Goal: Information Seeking & Learning: Learn about a topic

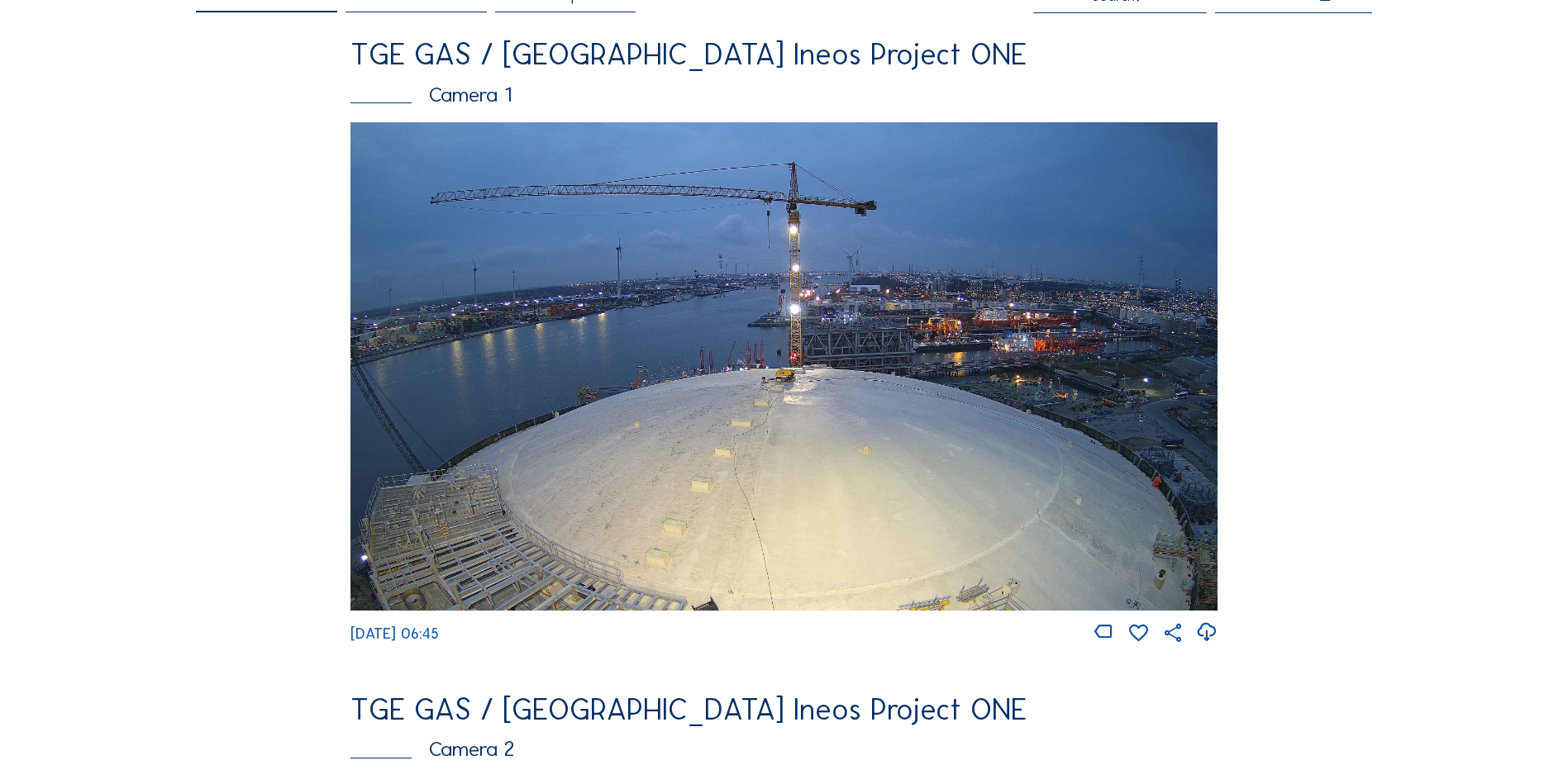
scroll to position [496, 0]
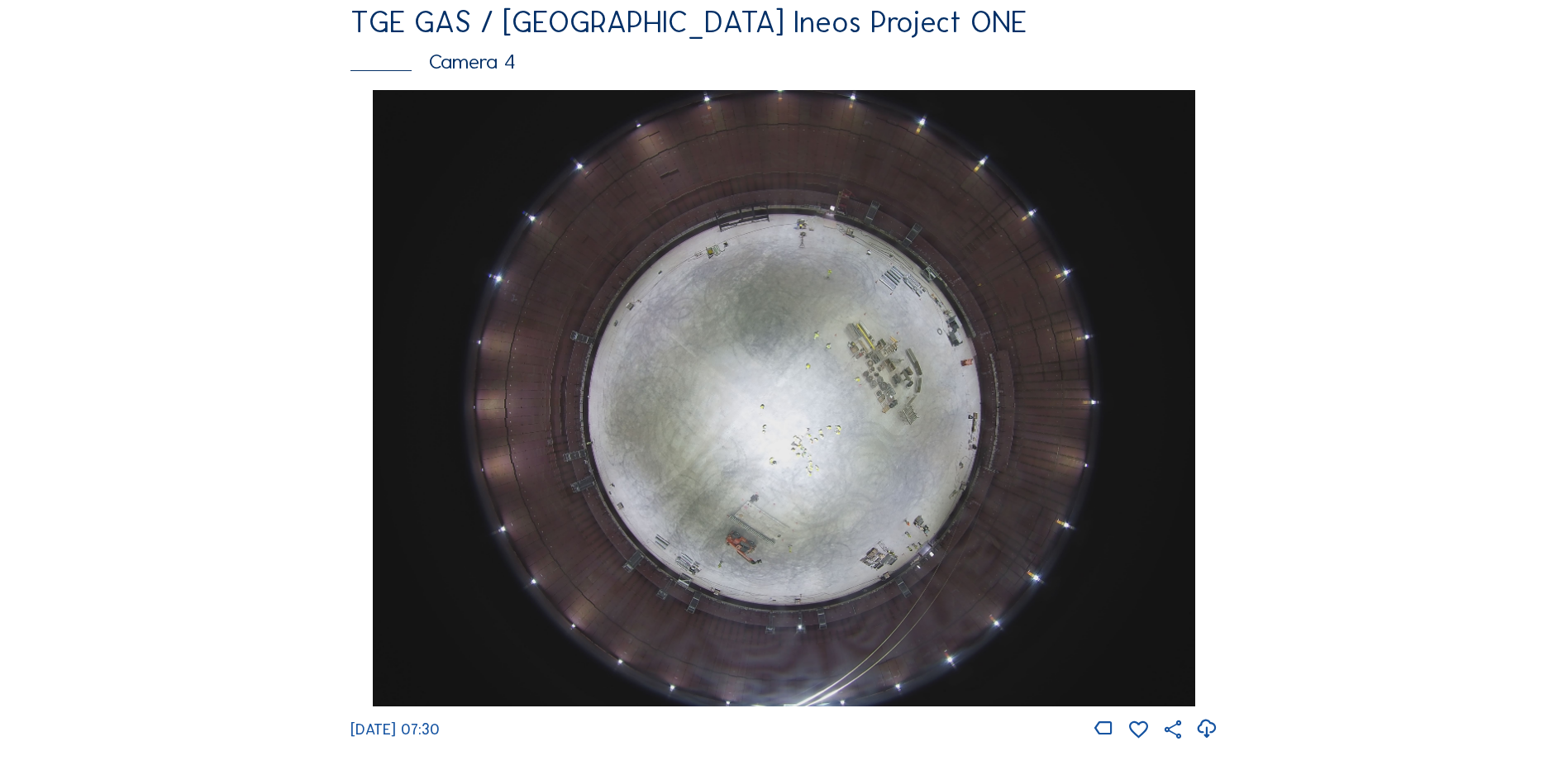
scroll to position [1405, 0]
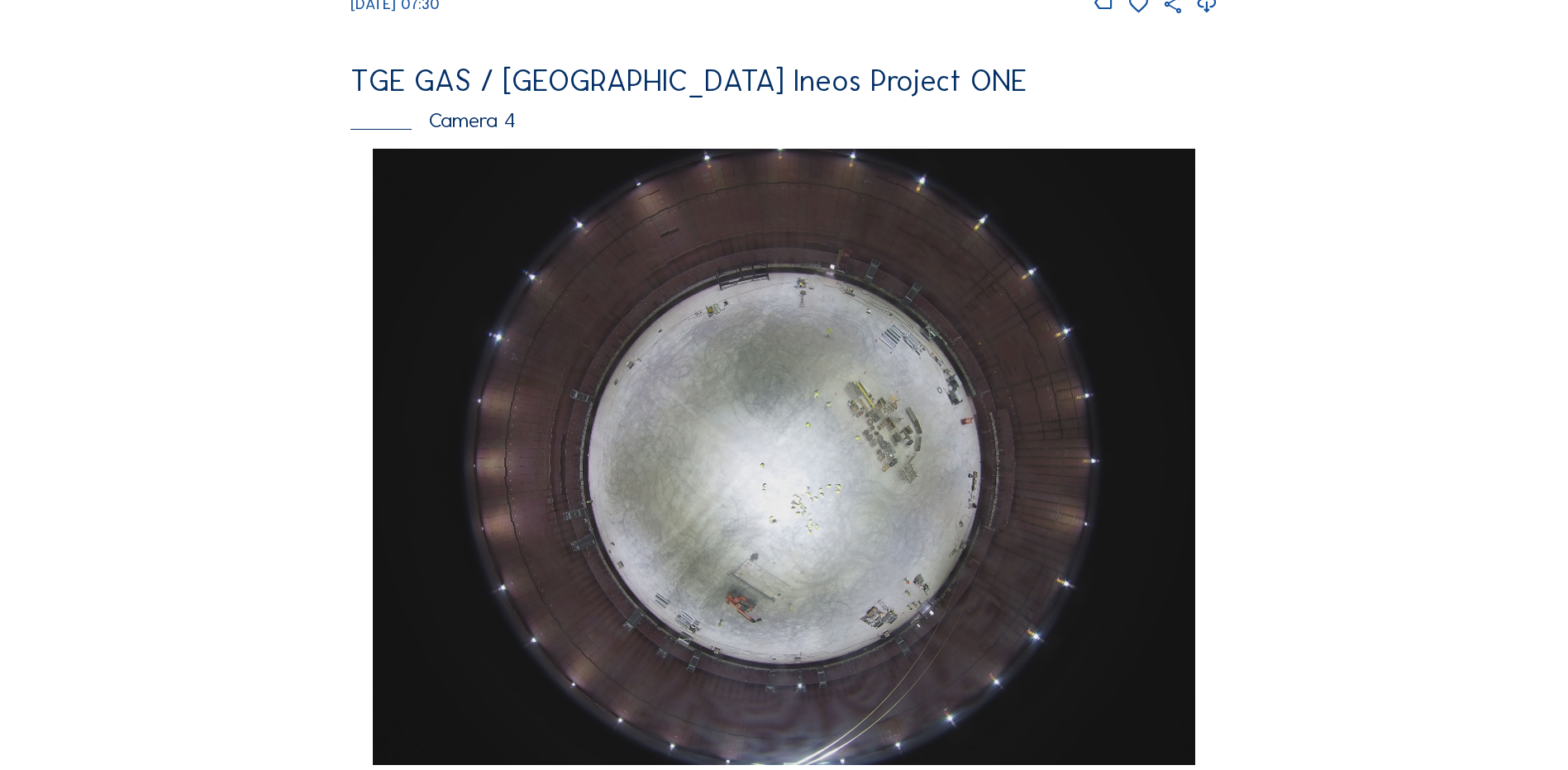
click at [835, 427] on img at bounding box center [784, 456] width 822 height 616
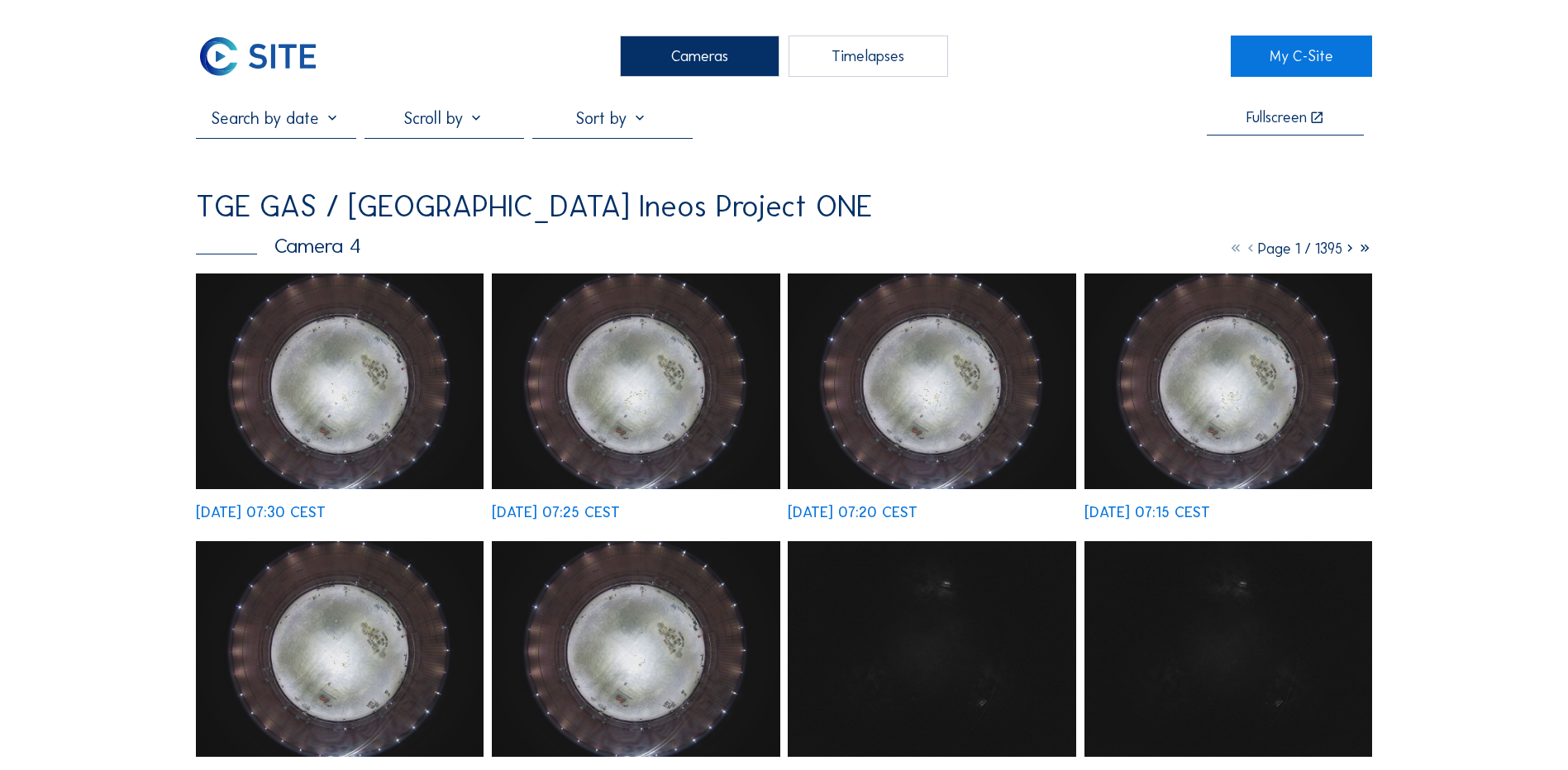
click at [345, 377] on img at bounding box center [339, 381] width 288 height 215
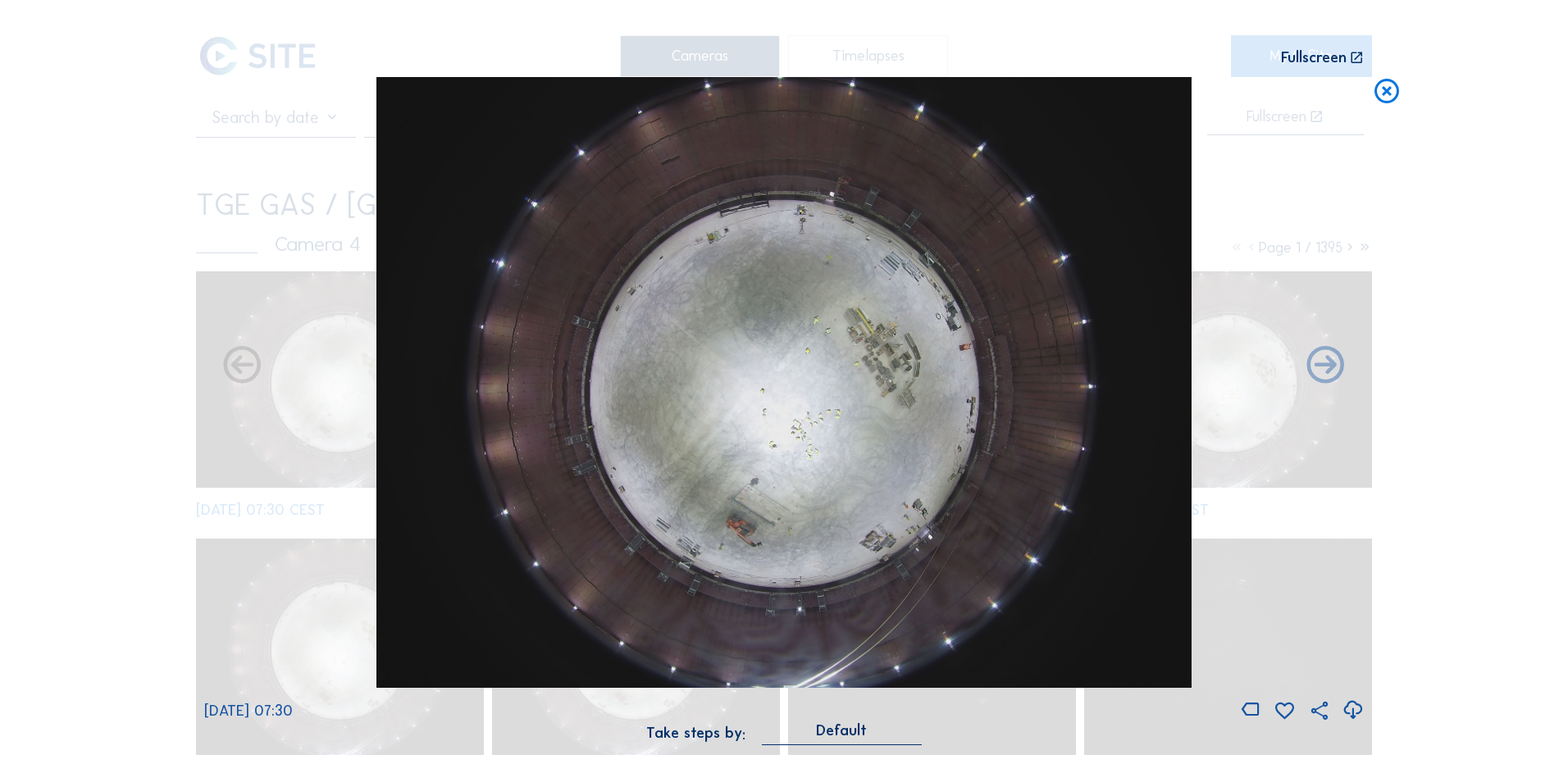
click at [1350, 709] on icon at bounding box center [1353, 710] width 22 height 27
click at [1503, 182] on div "Scroll to travel through time | Press 'Alt' Button + Scroll to Zoom | Click and…" at bounding box center [784, 382] width 1568 height 764
click at [1382, 93] on icon at bounding box center [1387, 92] width 30 height 31
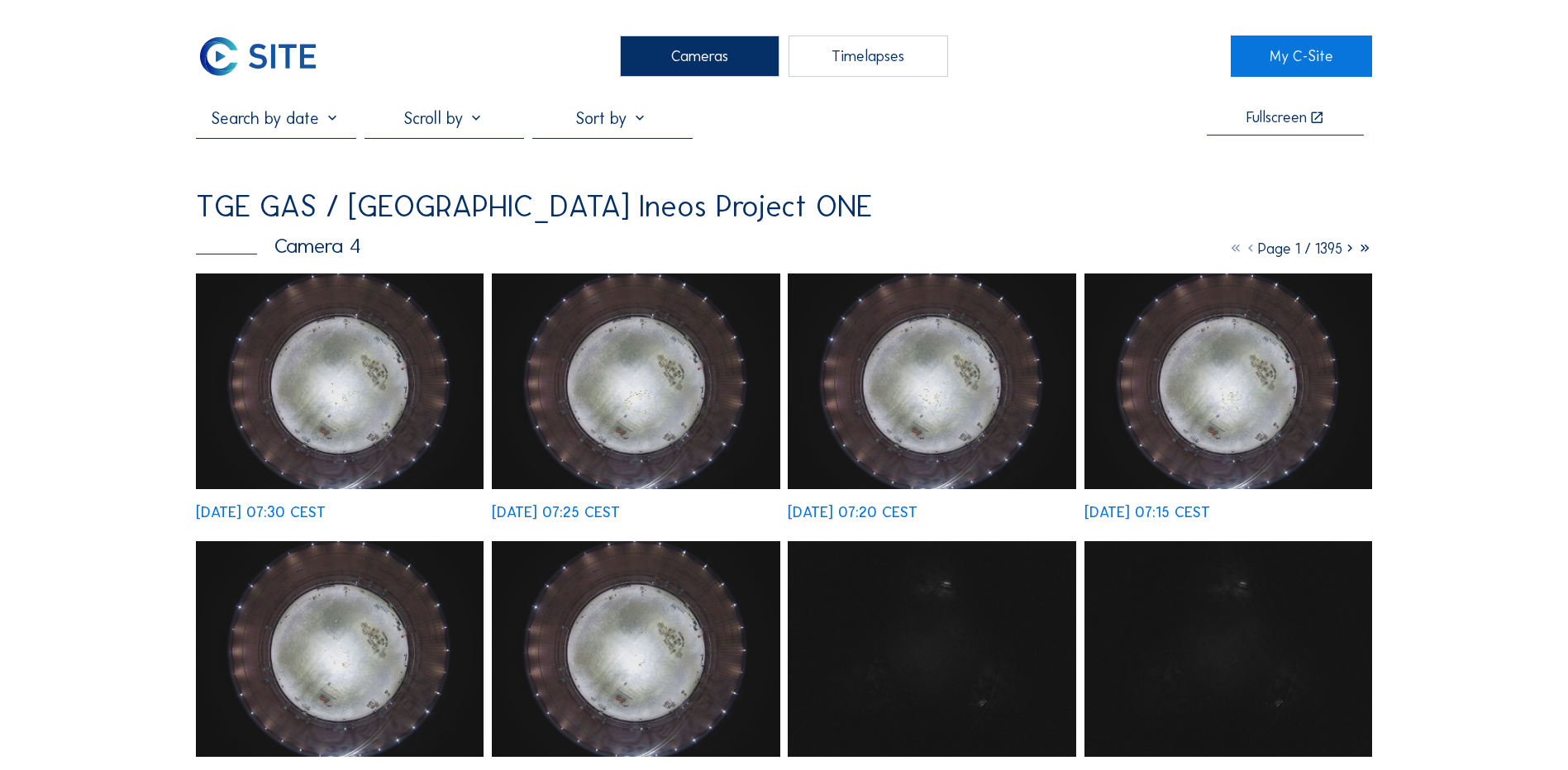
click at [729, 48] on div "Cameras" at bounding box center [700, 57] width 160 height 42
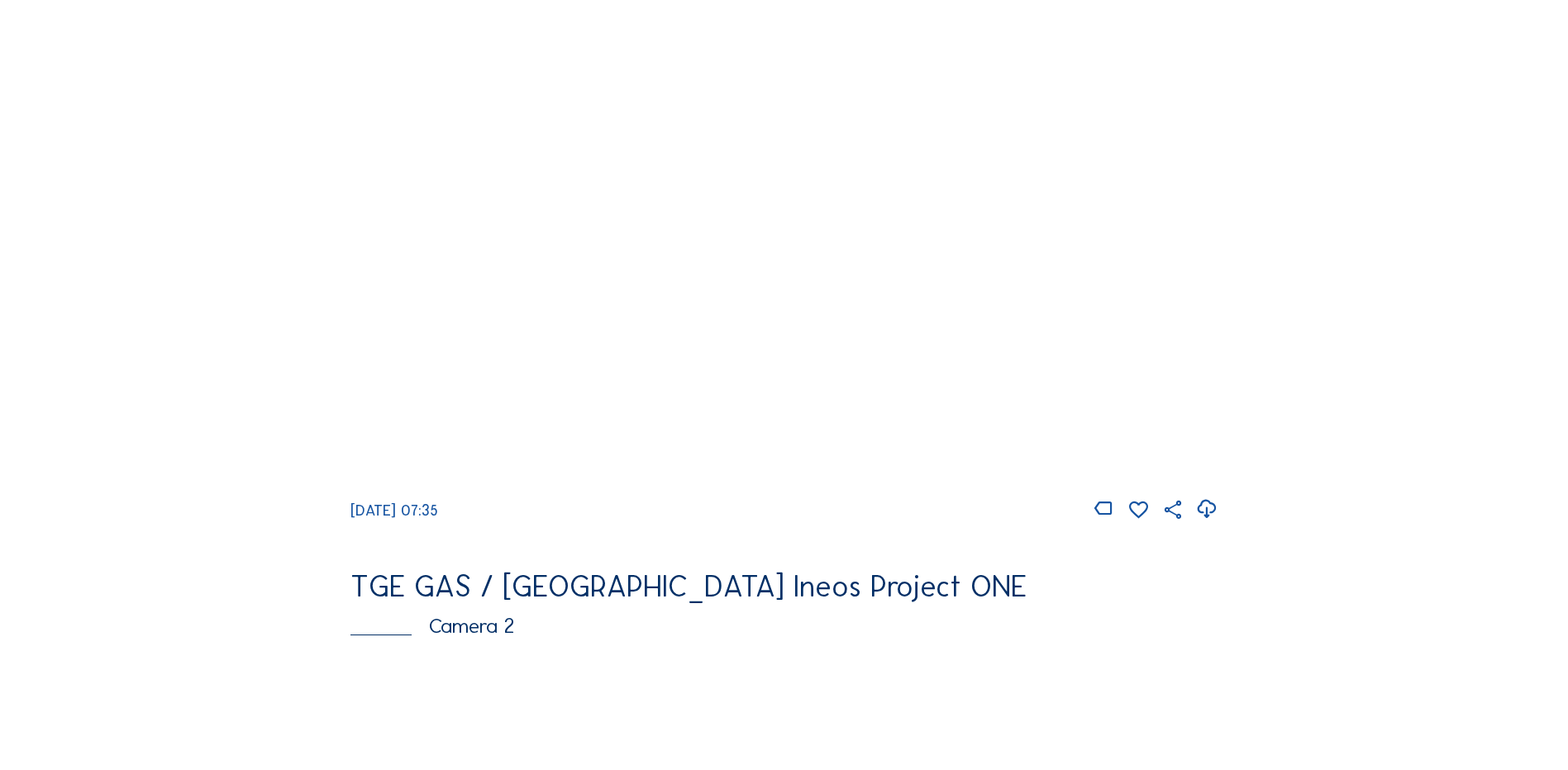
scroll to position [248, 0]
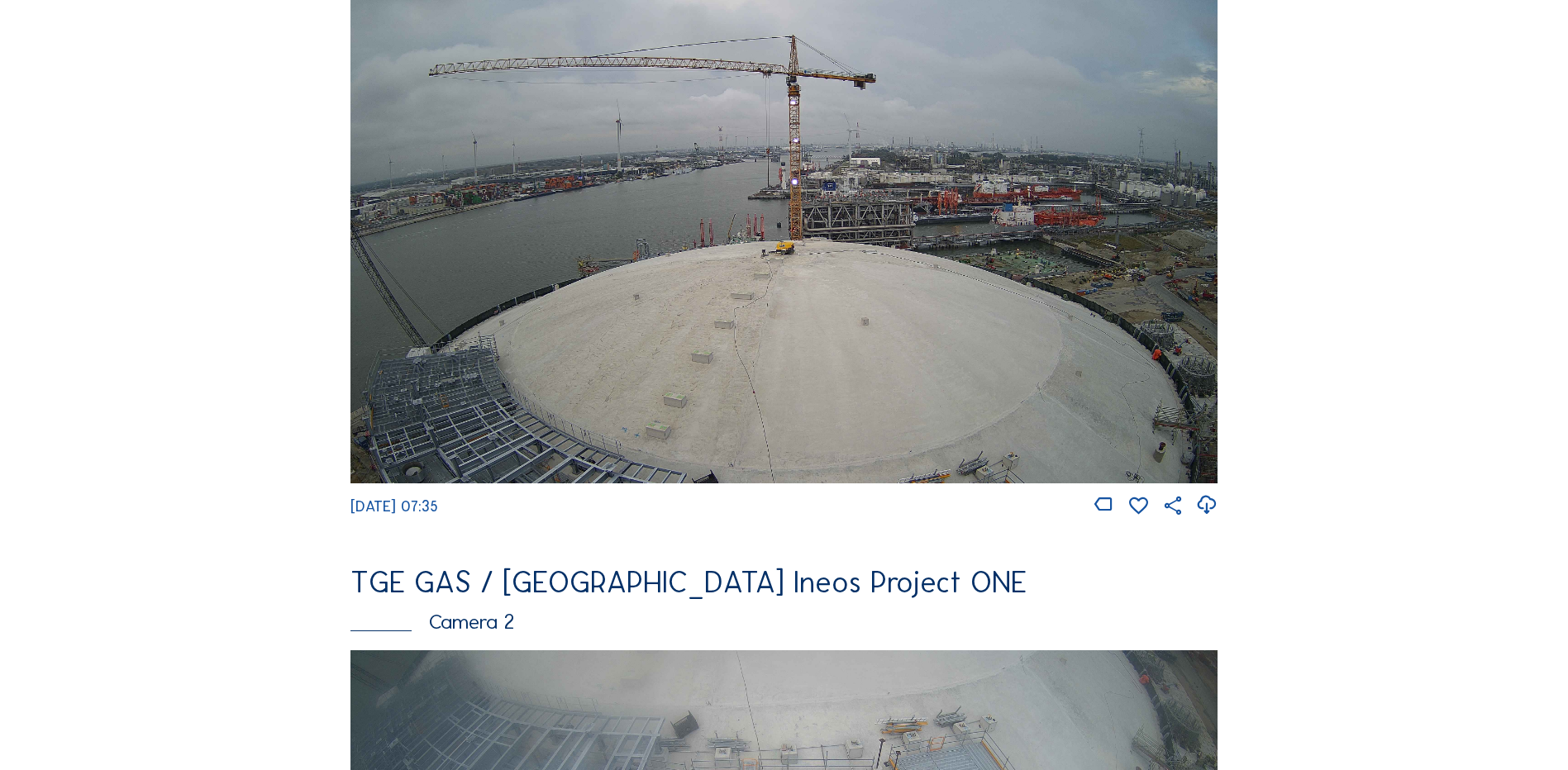
click at [654, 336] on img at bounding box center [784, 238] width 867 height 487
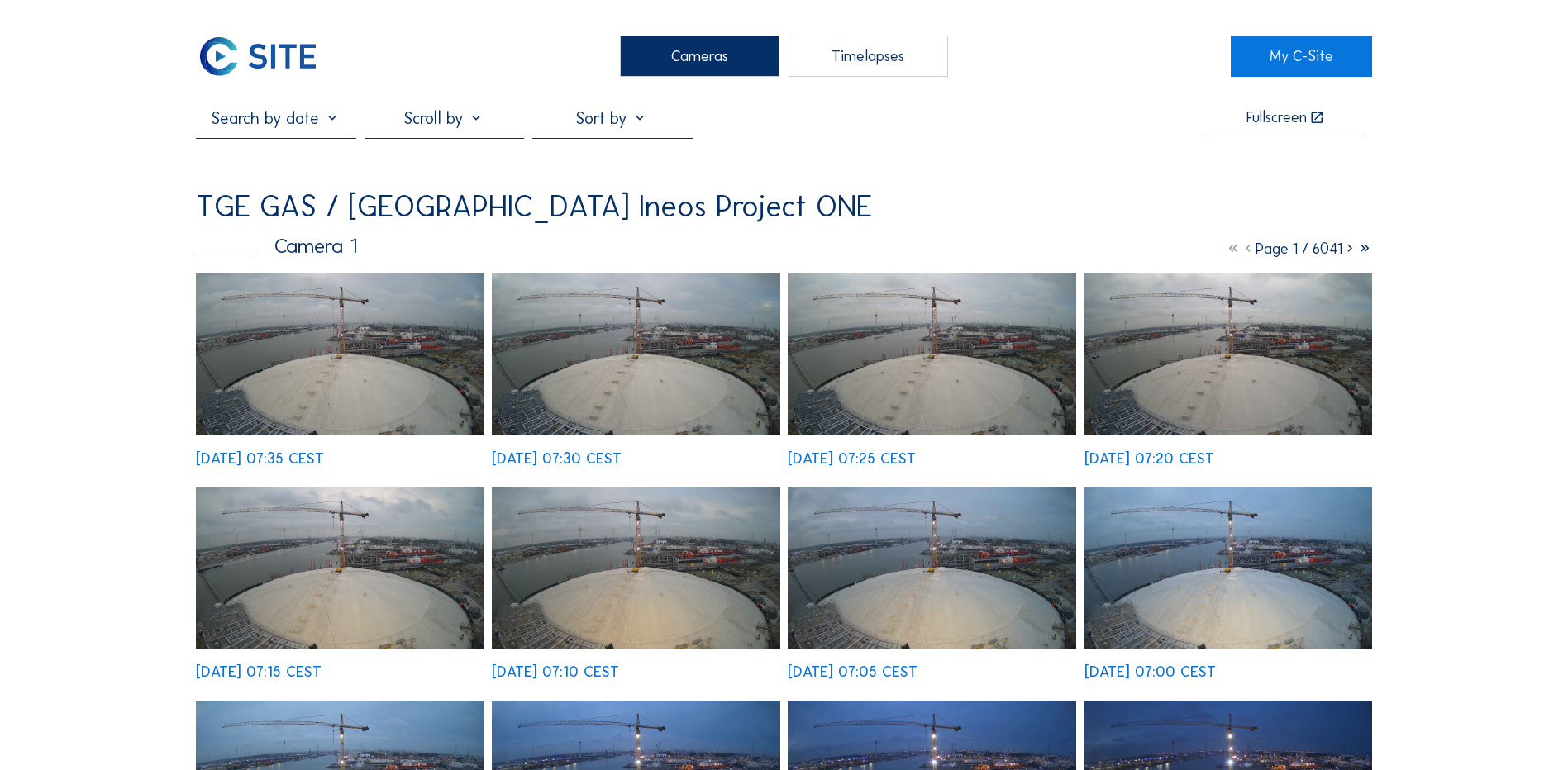
click at [333, 363] on img at bounding box center [339, 354] width 288 height 162
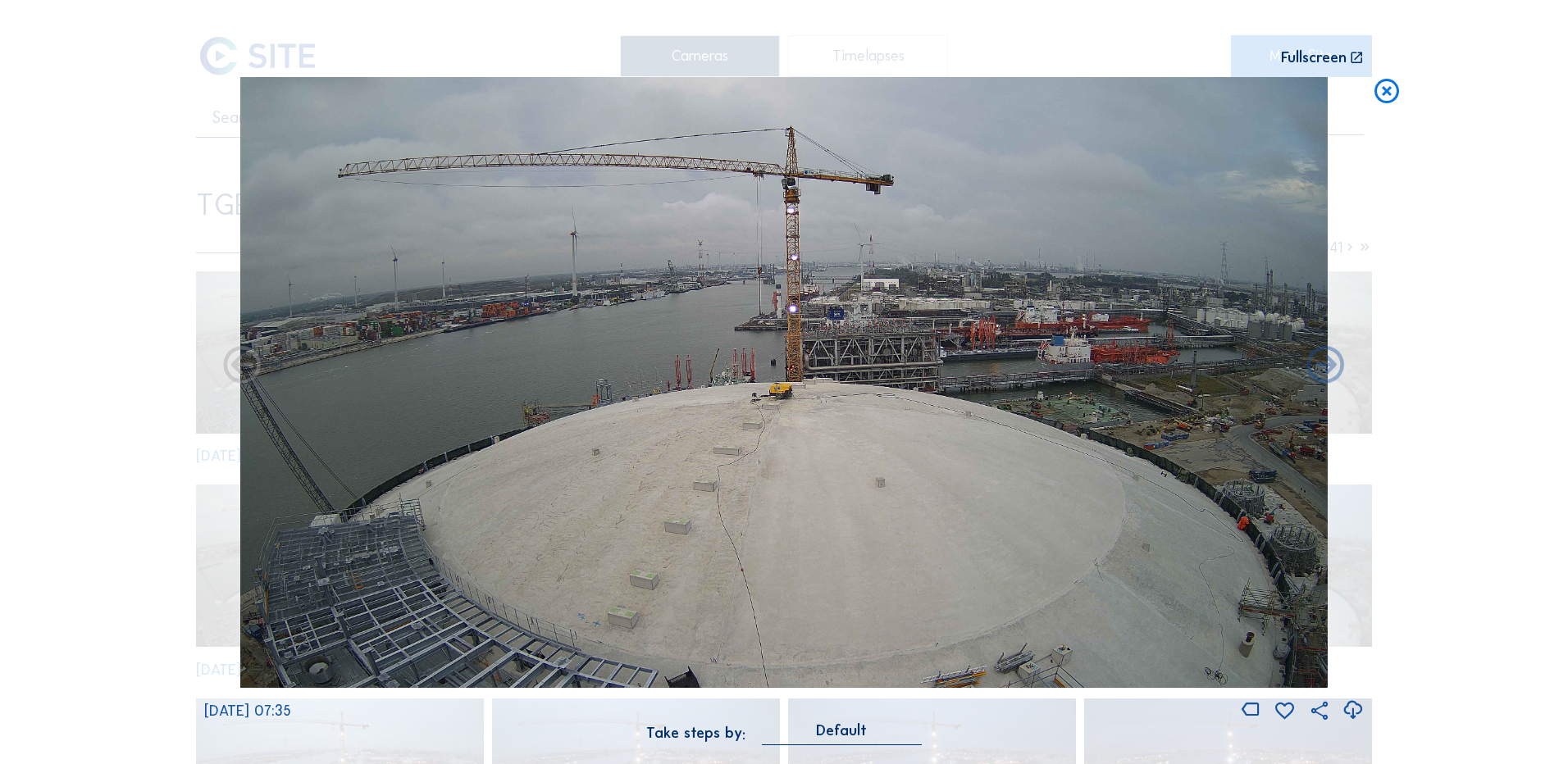
click at [37, 194] on div "Scroll to travel through time | Press 'Alt' Button + Scroll to Zoom | Click and…" at bounding box center [784, 382] width 1568 height 764
click at [1397, 95] on icon at bounding box center [1387, 92] width 30 height 31
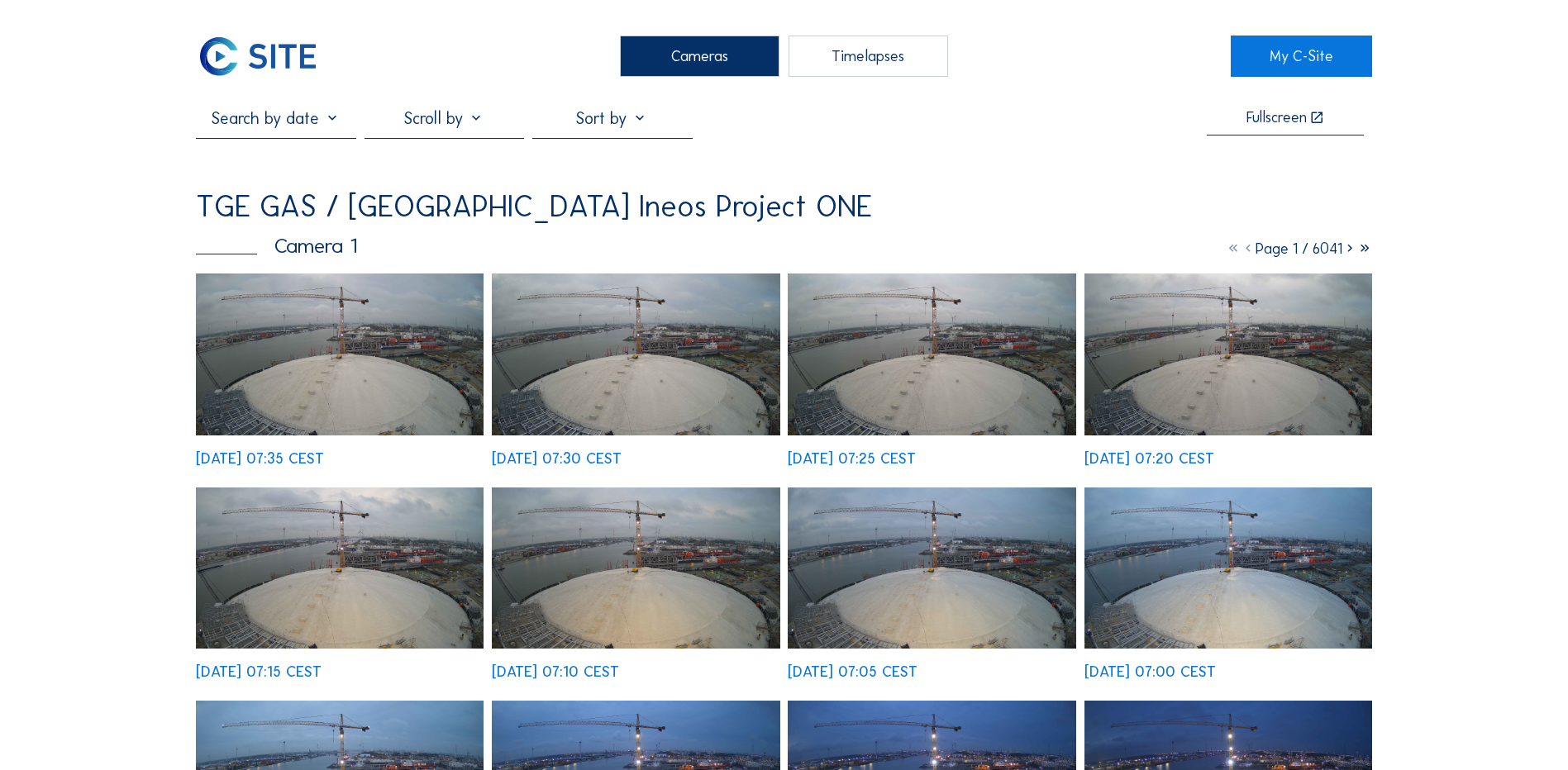
click at [714, 43] on div "Cameras" at bounding box center [700, 57] width 160 height 42
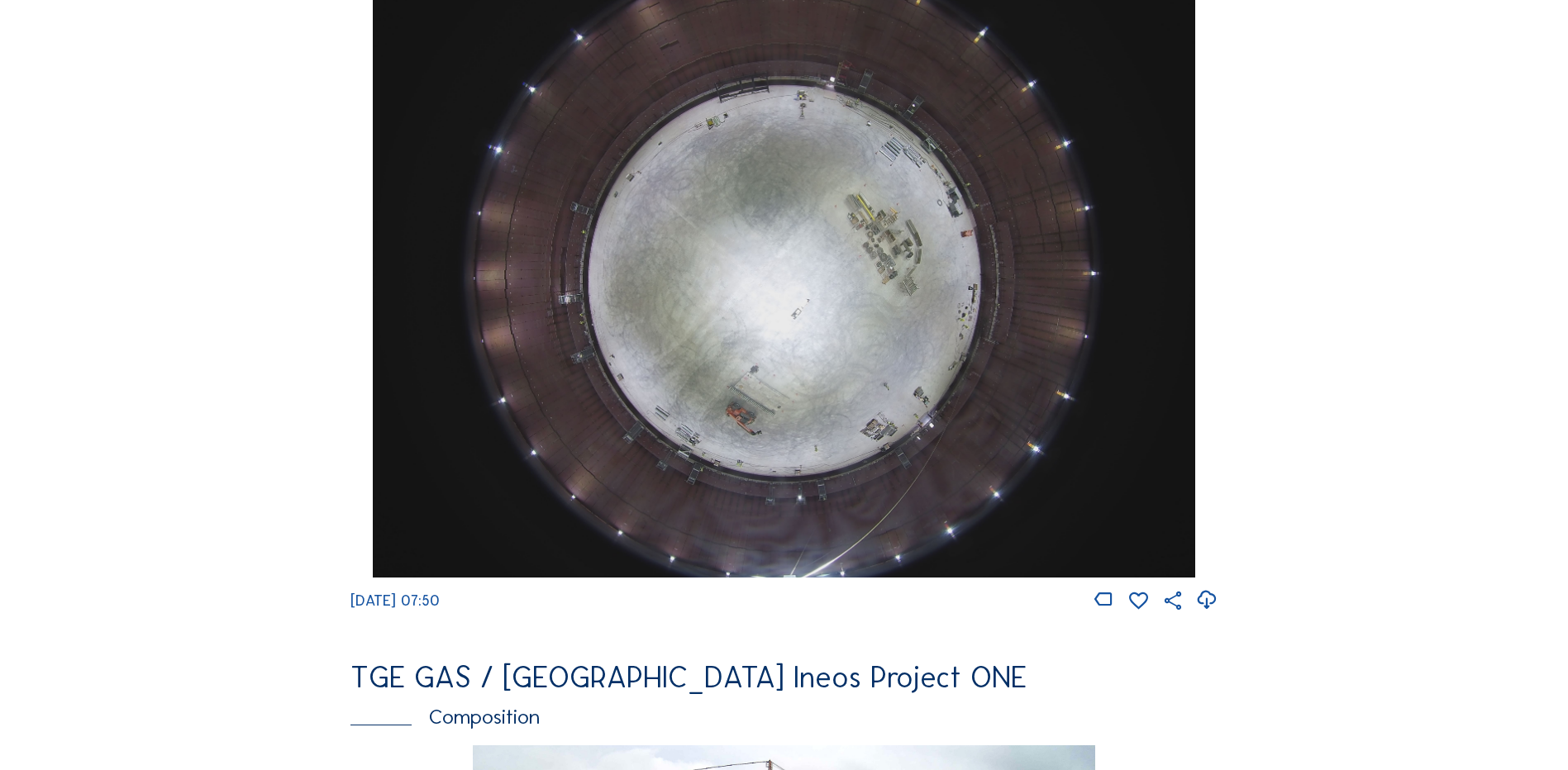
scroll to position [1570, 0]
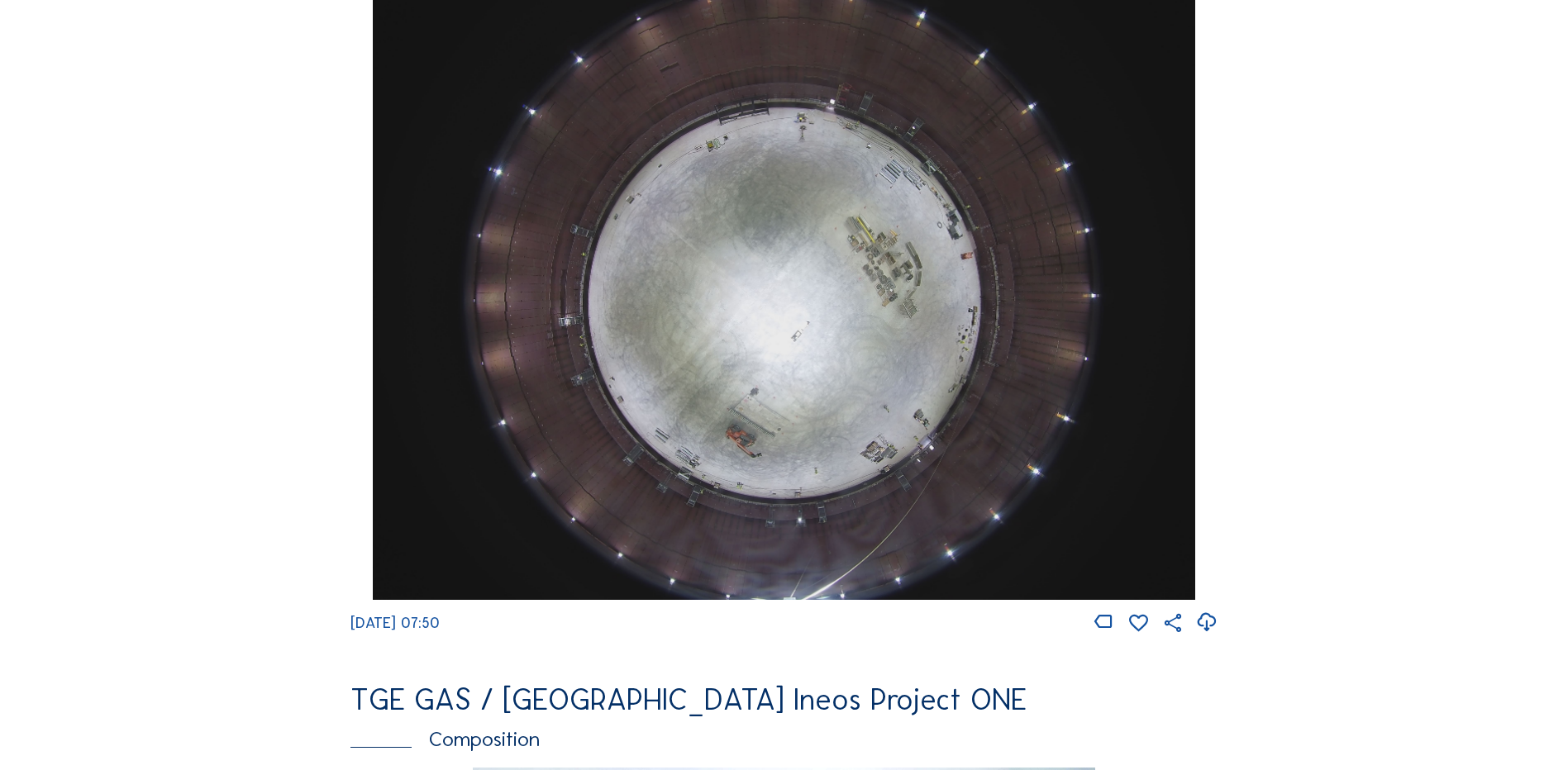
click at [832, 285] on img at bounding box center [784, 291] width 822 height 616
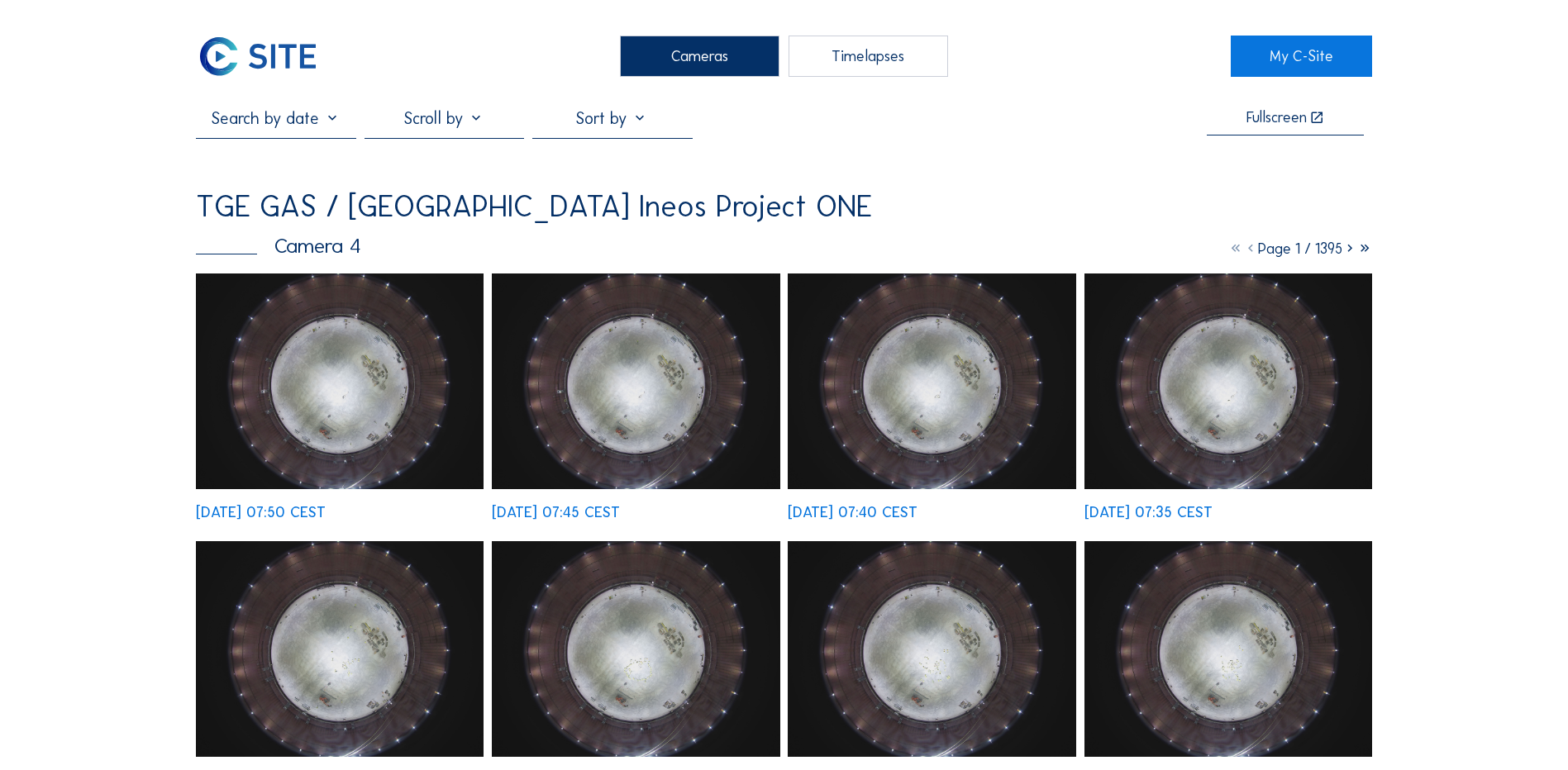
click at [321, 386] on img at bounding box center [339, 381] width 288 height 215
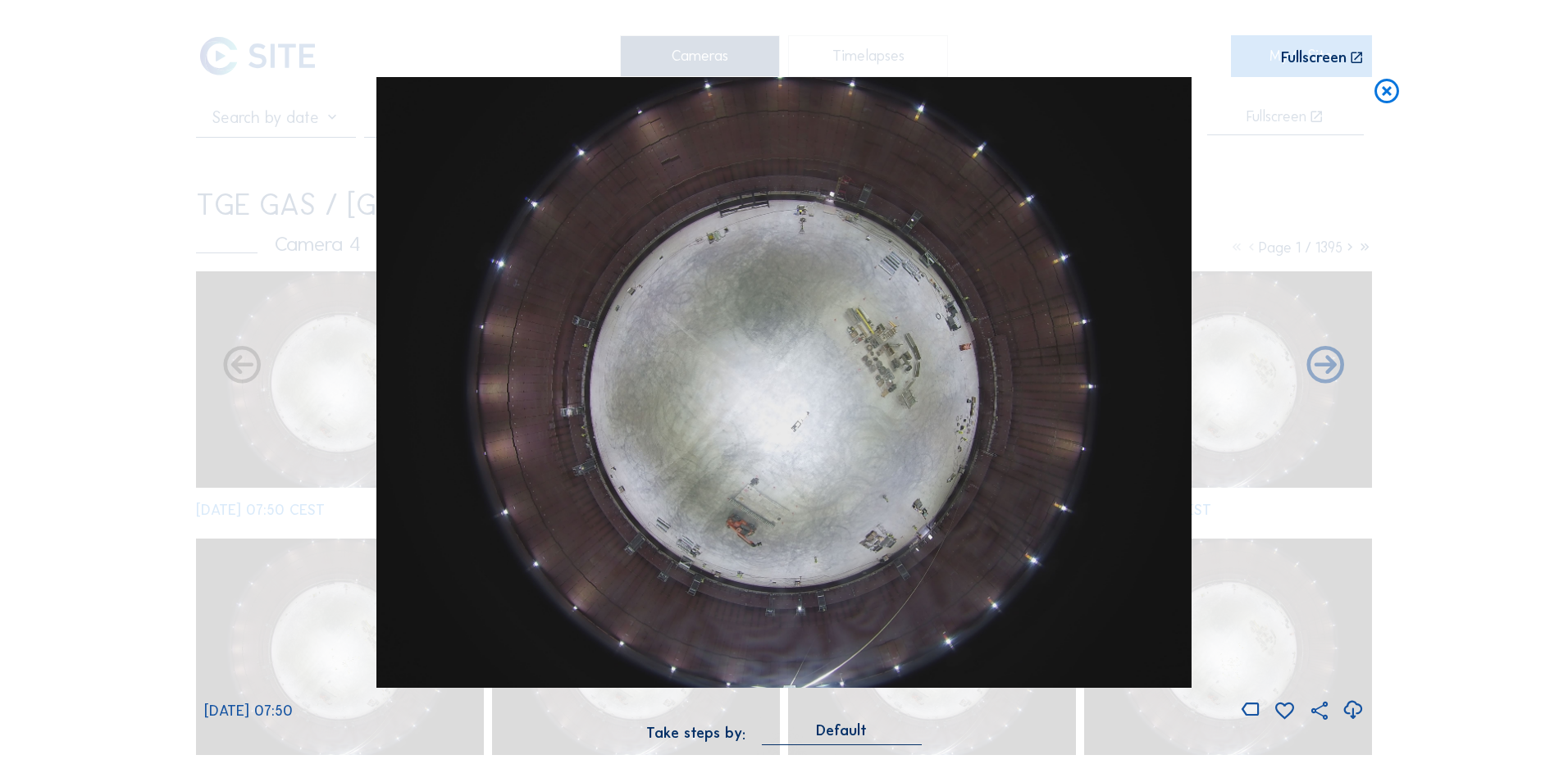
click at [1353, 709] on icon at bounding box center [1353, 710] width 22 height 27
drag, startPoint x: 86, startPoint y: 452, endPoint x: 111, endPoint y: 436, distance: 29.7
click at [86, 452] on div "Scroll to travel through time | Press 'Alt' Button + Scroll to Zoom | Click and…" at bounding box center [784, 382] width 1568 height 764
click at [1390, 90] on icon at bounding box center [1387, 92] width 30 height 31
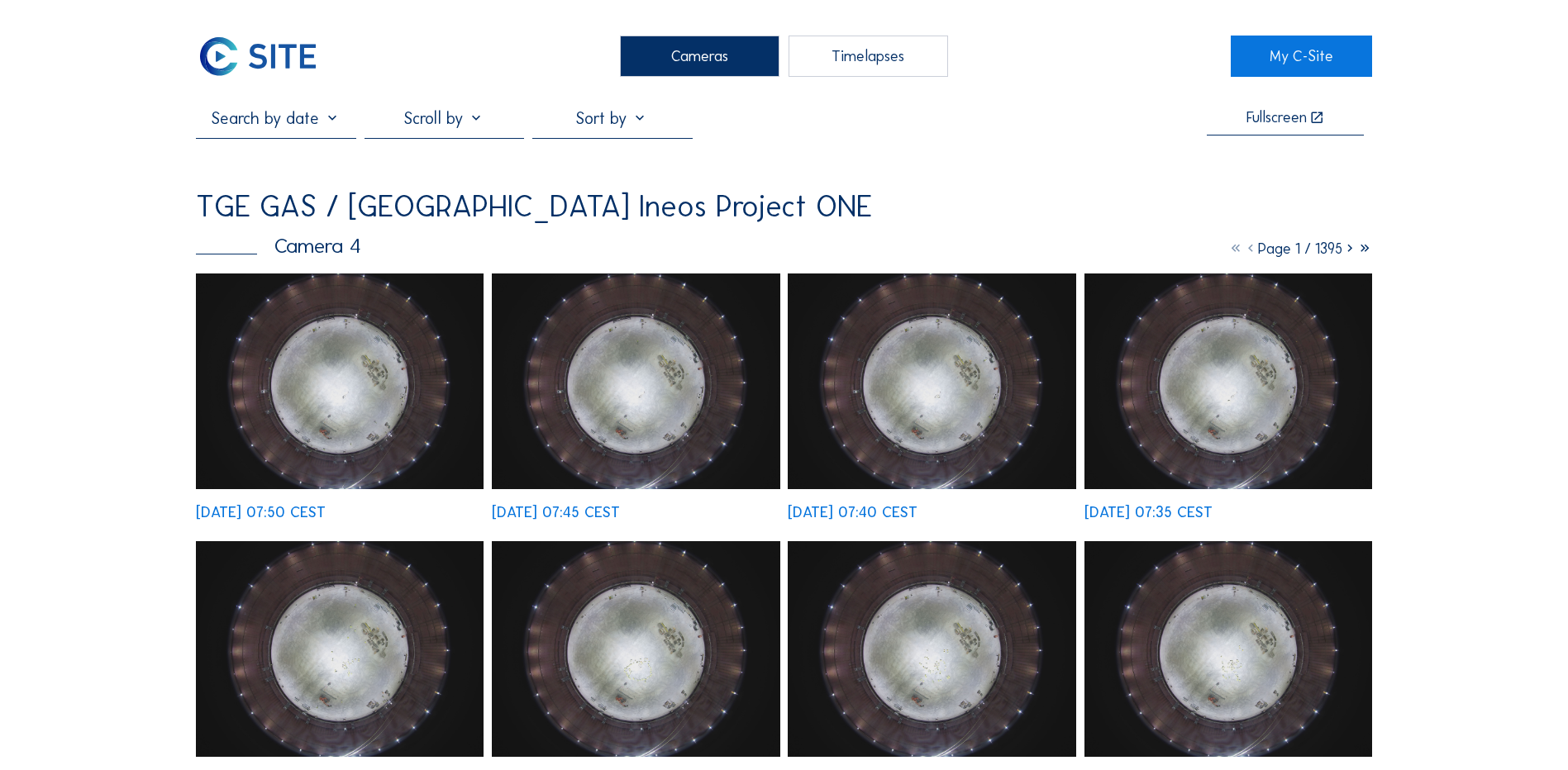
click at [692, 62] on div "Cameras" at bounding box center [700, 57] width 160 height 42
